Goal: Transaction & Acquisition: Obtain resource

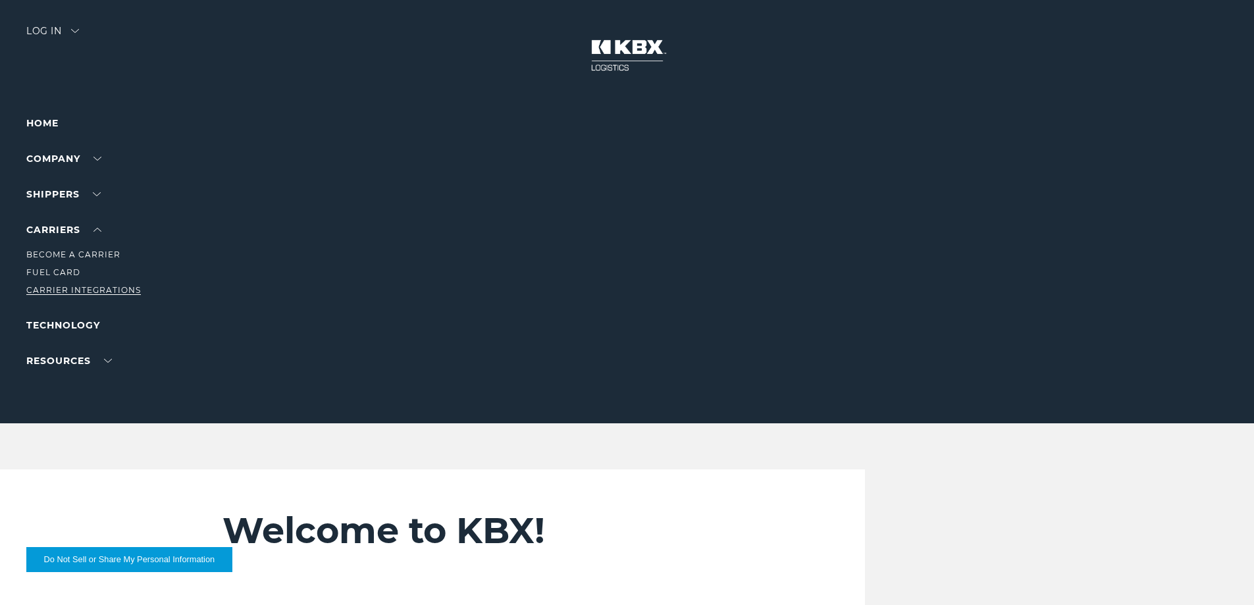
click at [68, 288] on link "Carrier Integrations" at bounding box center [83, 290] width 115 height 10
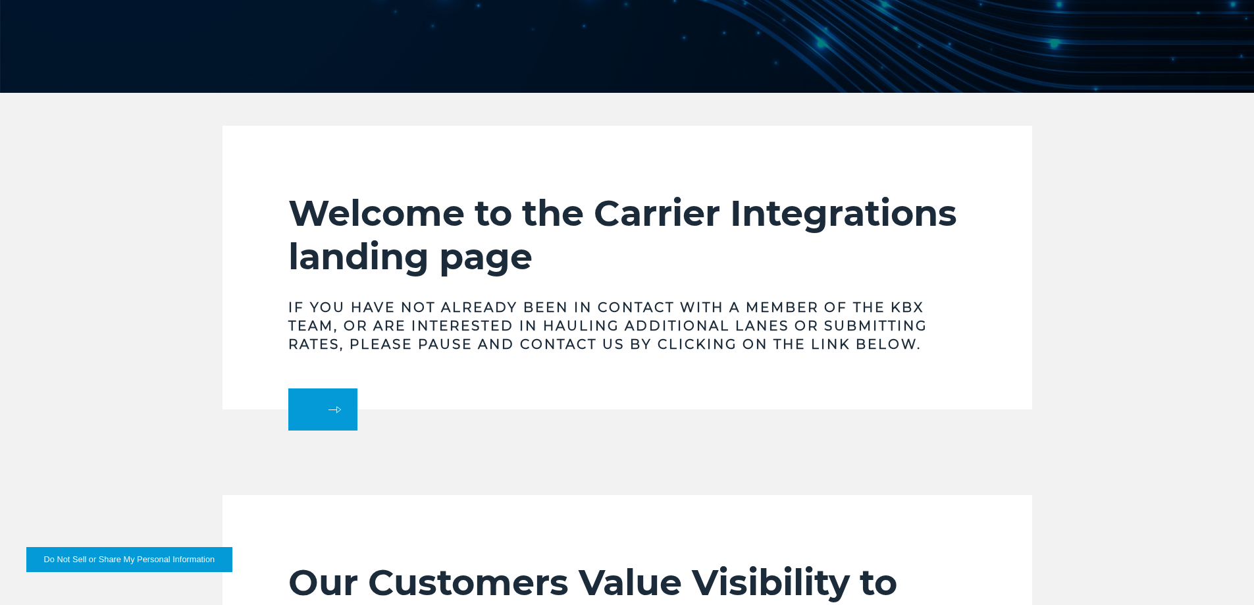
scroll to position [198, 0]
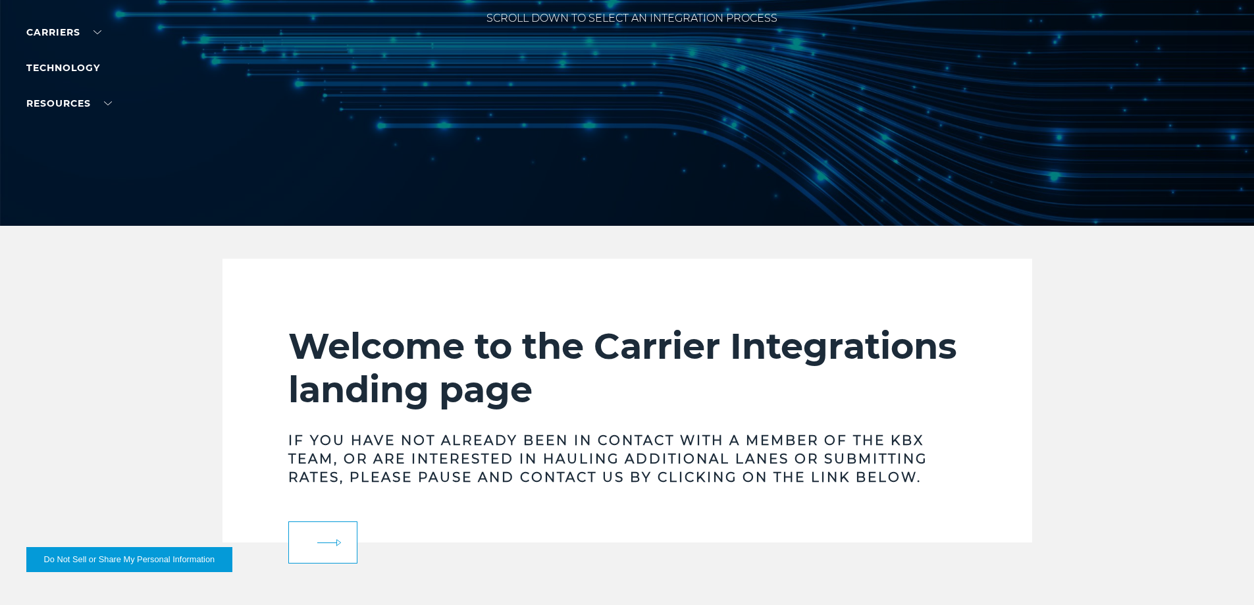
click at [332, 531] on link at bounding box center [322, 542] width 69 height 42
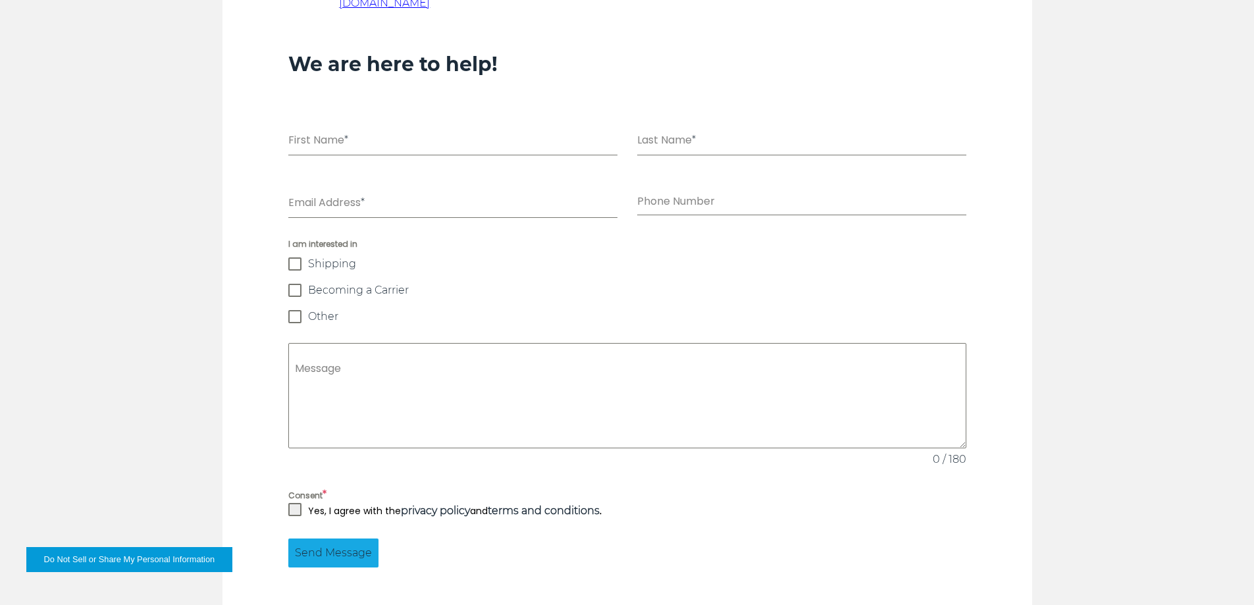
scroll to position [790, 0]
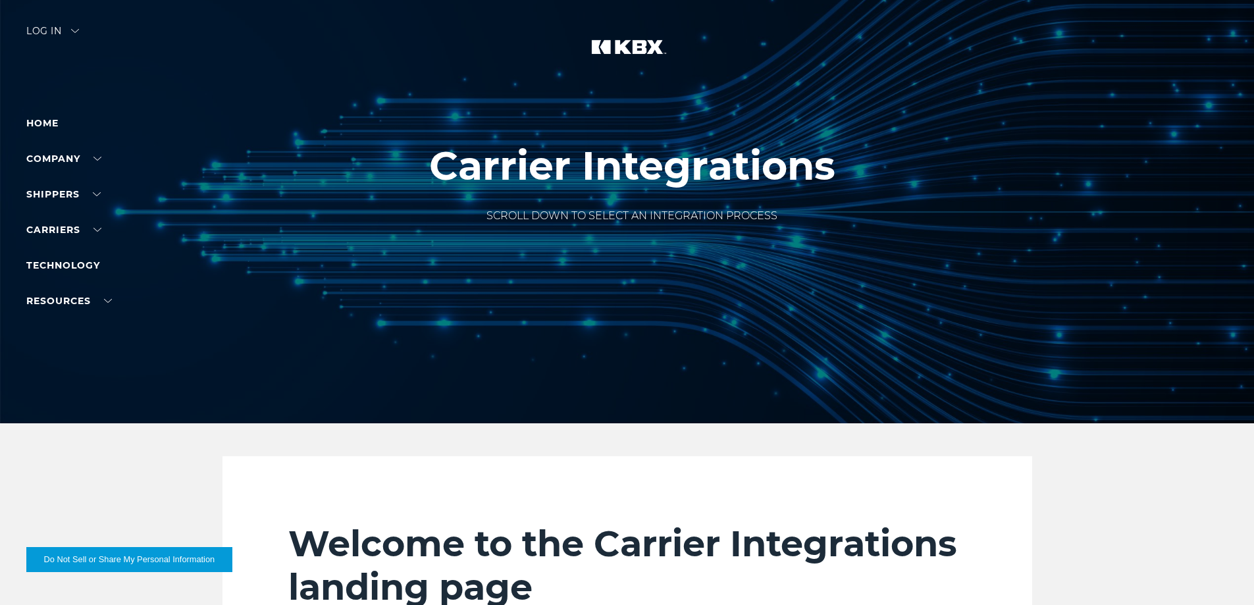
scroll to position [198, 0]
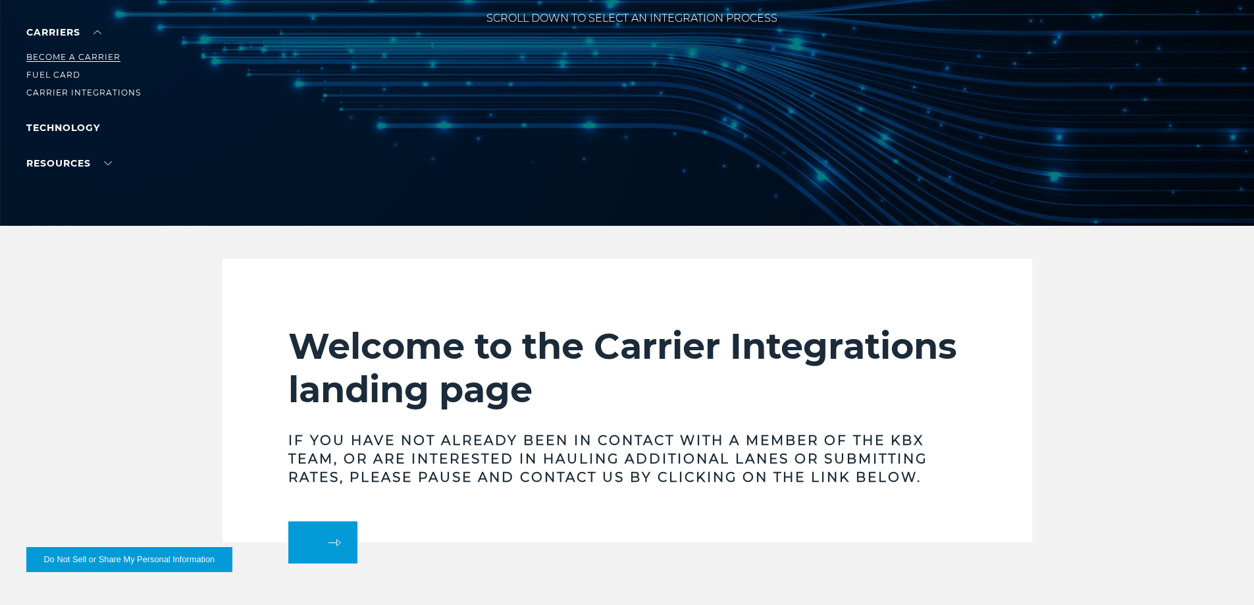
click at [77, 57] on link "Become a Carrier" at bounding box center [73, 57] width 94 height 10
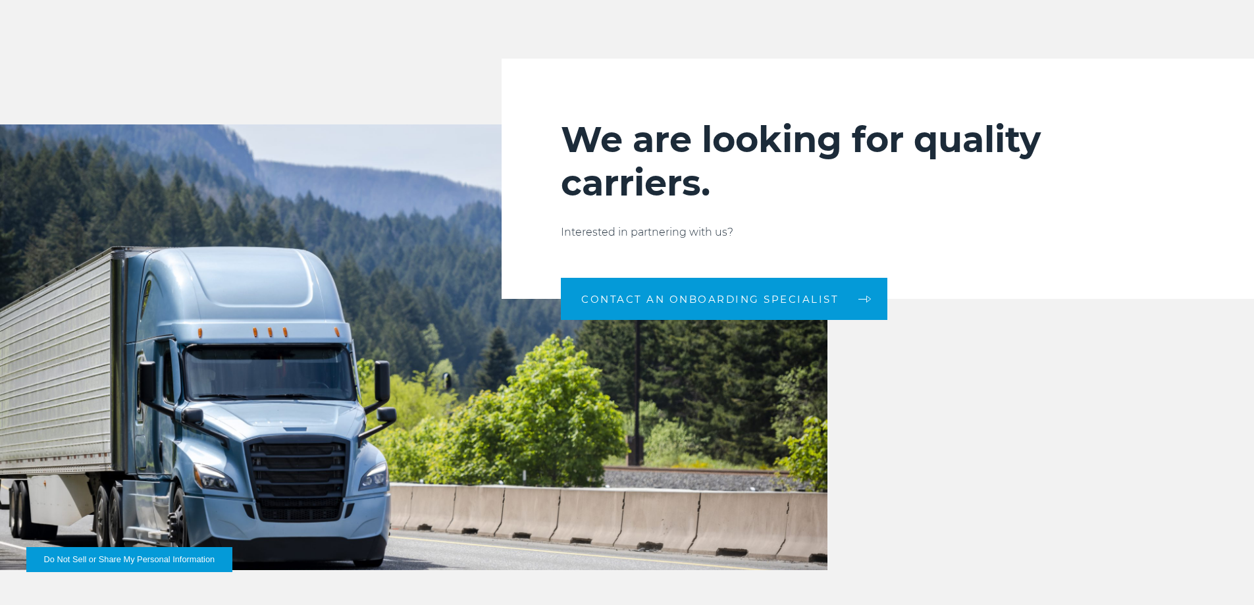
scroll to position [1317, 0]
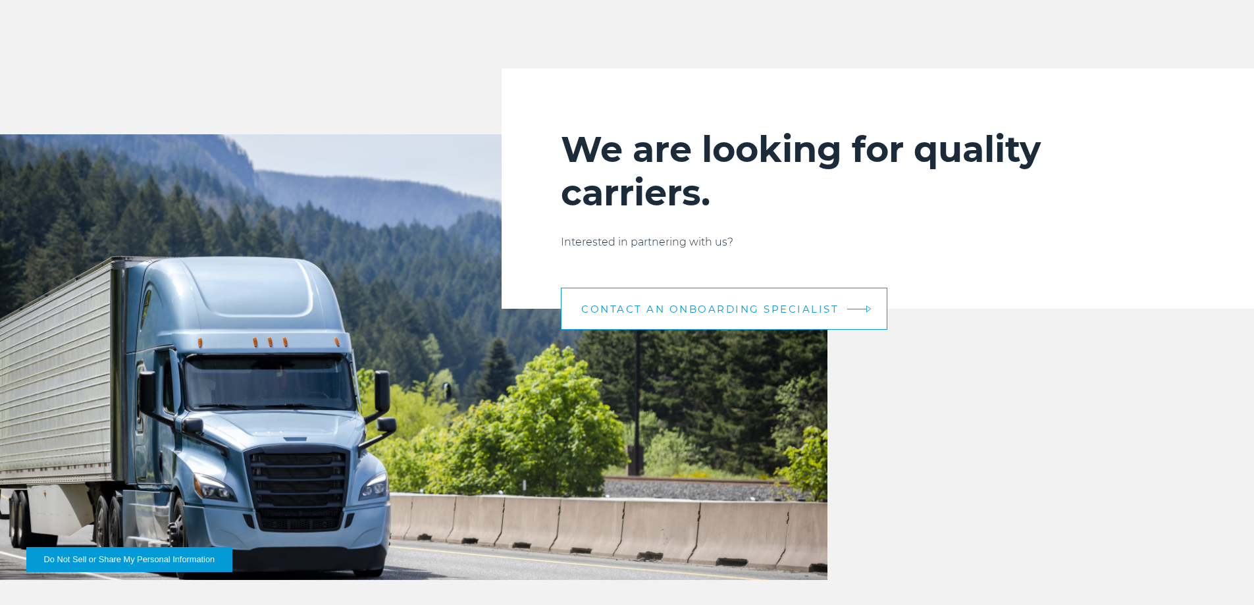
click at [710, 308] on span "CONTACT AN ONBOARDING SPECIALIST" at bounding box center [709, 309] width 257 height 10
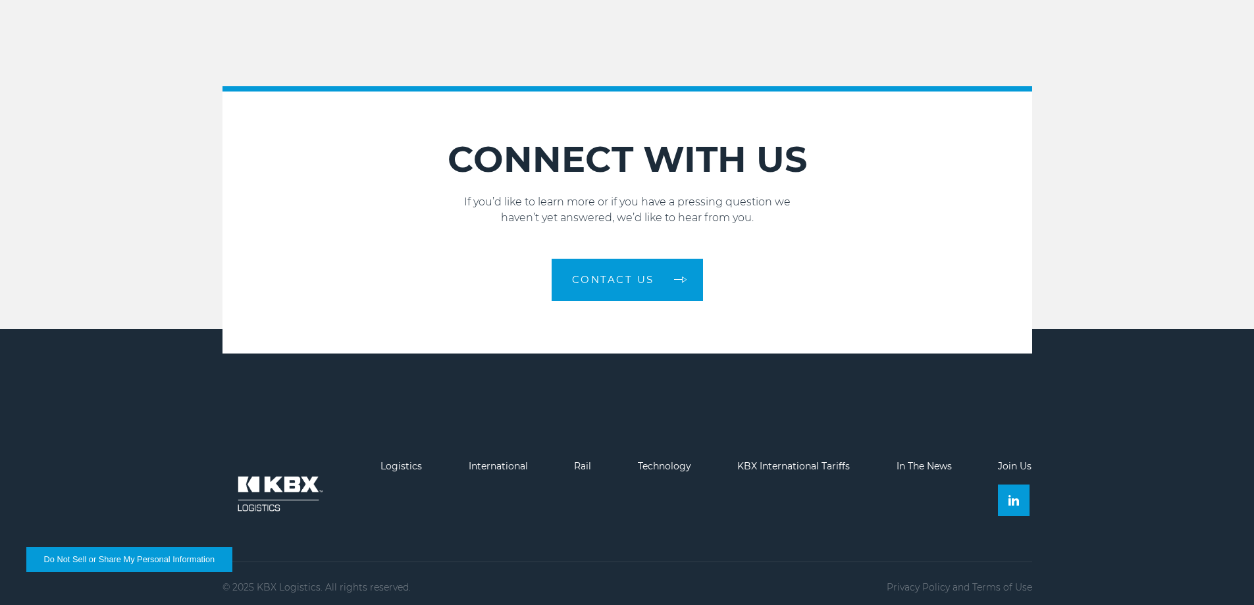
scroll to position [1920, 0]
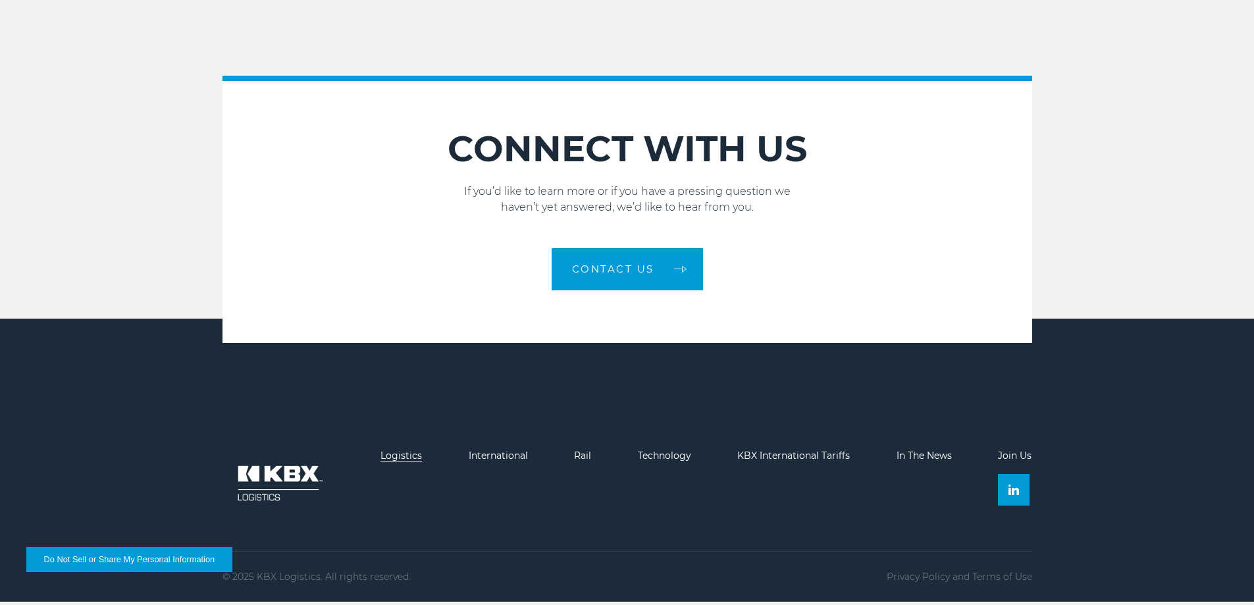
click at [411, 460] on link "Logistics" at bounding box center [401, 456] width 41 height 12
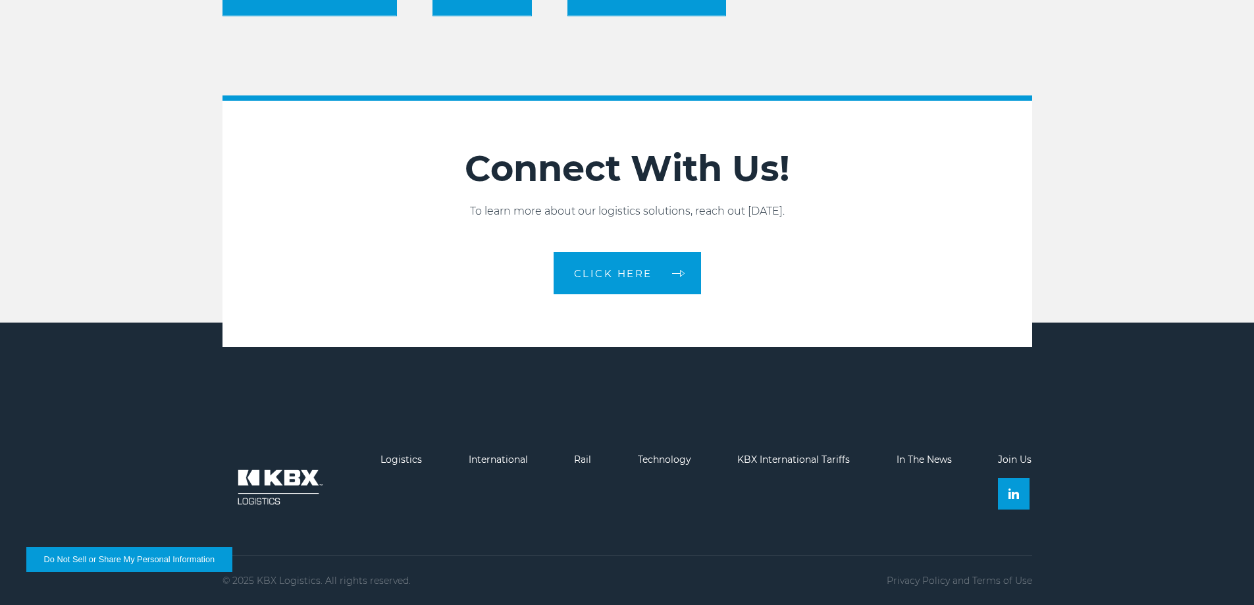
scroll to position [1513, 0]
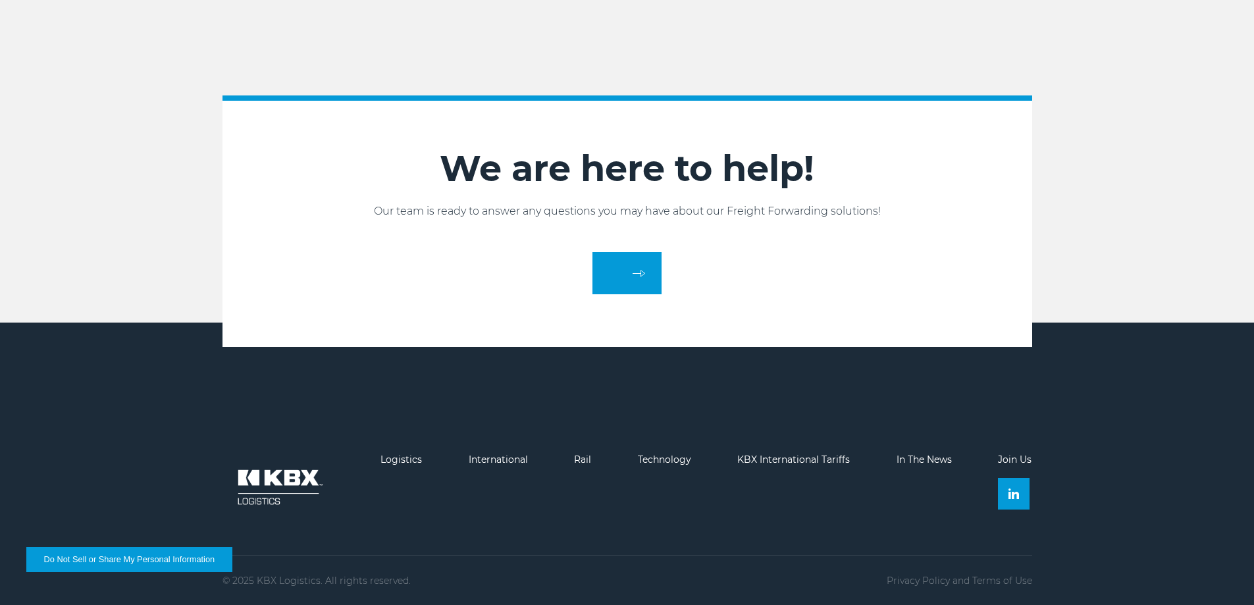
scroll to position [2226, 0]
